Goal: Information Seeking & Learning: Learn about a topic

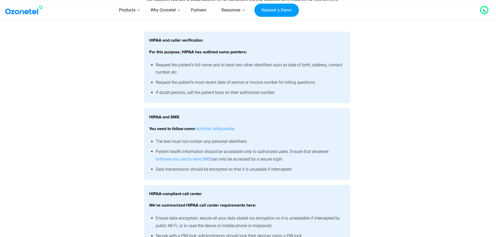
scroll to position [1030, 0]
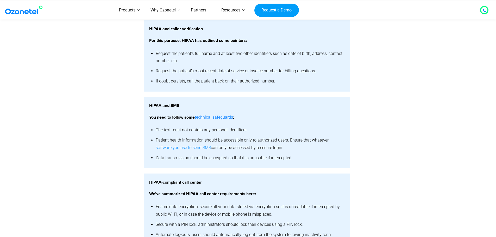
click at [183, 148] on link "software you use to send SMS" at bounding box center [183, 148] width 55 height 8
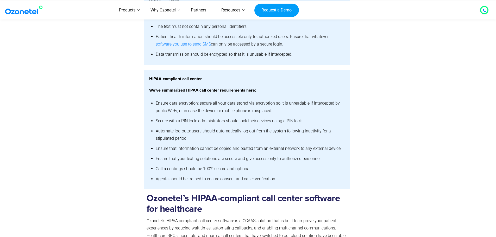
scroll to position [1135, 0]
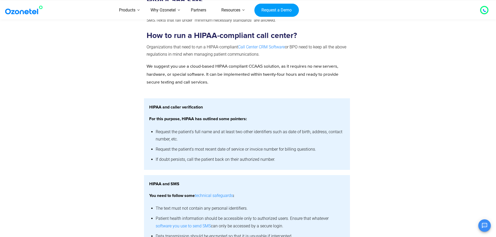
scroll to position [952, 0]
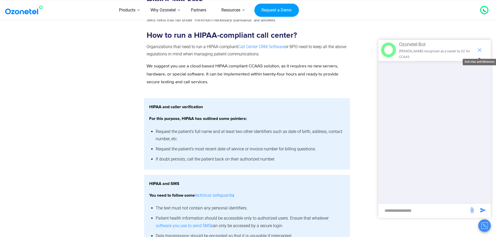
click at [478, 51] on icon "end chat or minimize" at bounding box center [480, 50] width 6 height 6
